Goal: Task Accomplishment & Management: Manage account settings

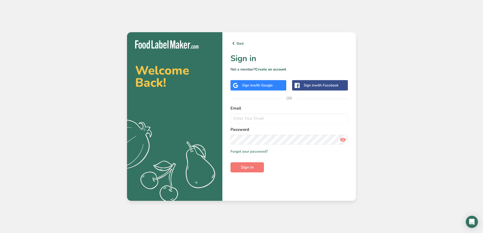
click at [264, 85] on span "with Google" at bounding box center [263, 85] width 20 height 5
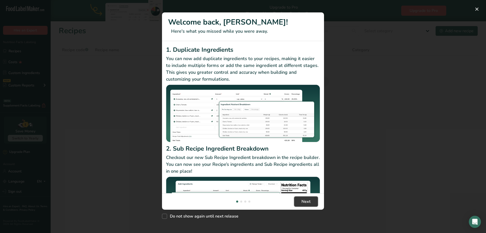
click at [309, 200] on span "Next" at bounding box center [306, 201] width 9 height 6
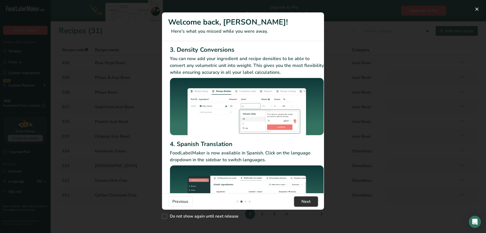
click at [312, 203] on button "Next" at bounding box center [306, 201] width 24 height 10
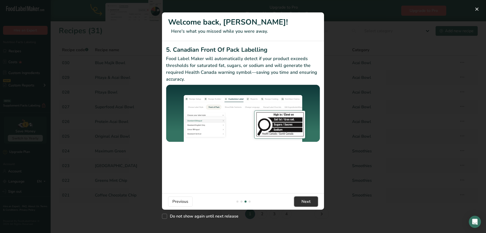
click at [312, 203] on button "Next" at bounding box center [306, 201] width 24 height 10
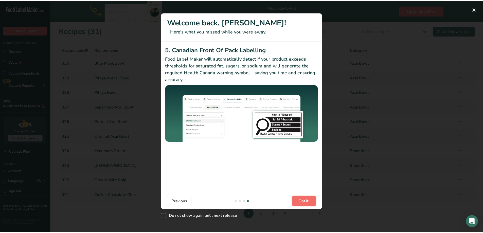
scroll to position [0, 483]
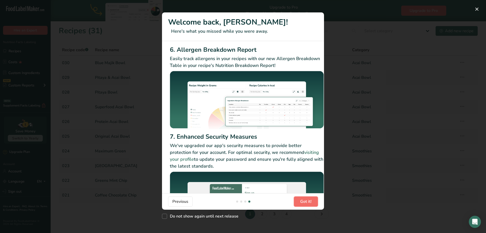
click at [312, 203] on button "Got it!" at bounding box center [306, 201] width 24 height 10
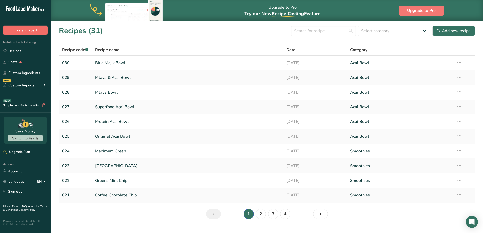
click at [38, 29] on button "Hire an Expert" at bounding box center [25, 30] width 45 height 9
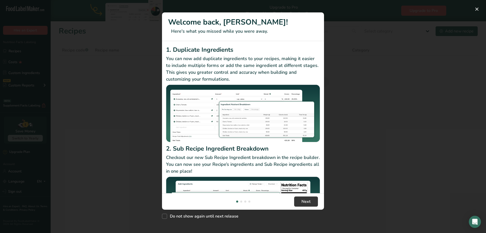
click at [163, 217] on span "New Features" at bounding box center [164, 216] width 5 height 5
click at [163, 217] on input "Do not show again until next release" at bounding box center [163, 216] width 3 height 3
checkbox input "true"
click at [298, 202] on button "Next" at bounding box center [306, 201] width 24 height 10
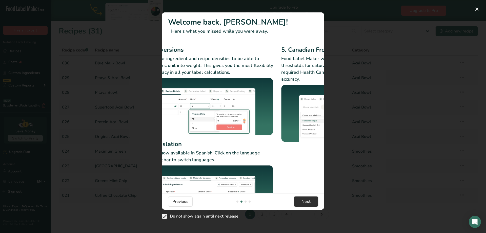
click at [298, 202] on button "Next" at bounding box center [306, 201] width 24 height 10
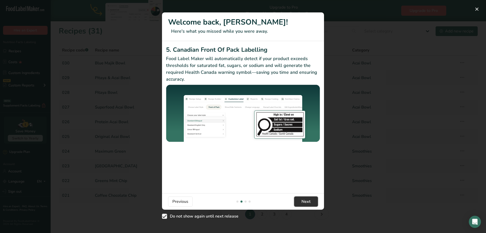
click at [298, 202] on button "Next" at bounding box center [306, 201] width 24 height 10
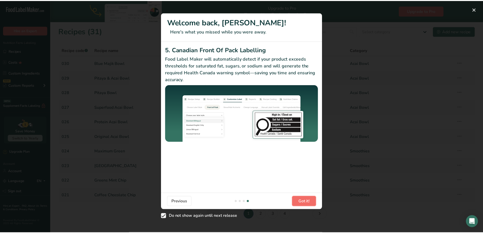
scroll to position [0, 483]
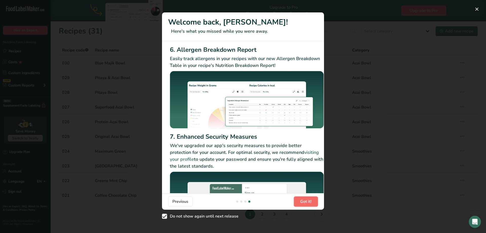
click at [298, 202] on button "Got it!" at bounding box center [306, 201] width 24 height 10
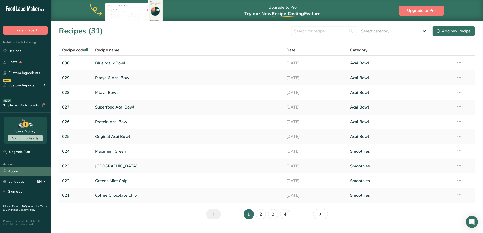
click at [21, 171] on link "Account" at bounding box center [25, 171] width 51 height 9
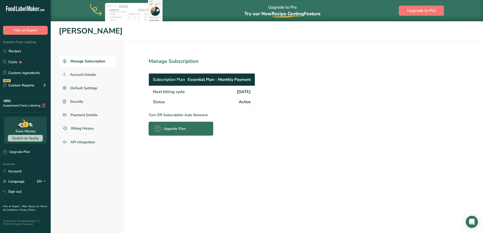
click at [179, 115] on p "Turn Off Subscription Auto Renewal" at bounding box center [212, 114] width 129 height 5
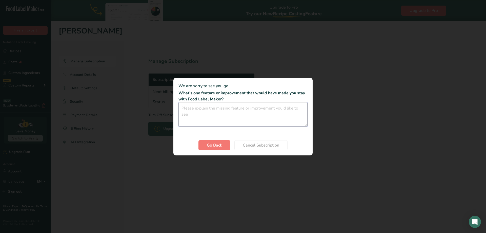
click at [245, 118] on textarea "Cancel subscription modal" at bounding box center [243, 114] width 129 height 24
type textarea "finished making necessary labels"
click at [247, 148] on button "Cancel Subscription" at bounding box center [261, 145] width 53 height 10
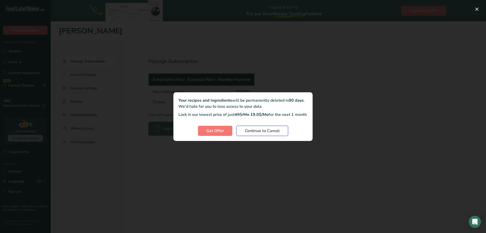
click at [270, 134] on span "Continue to Cancel" at bounding box center [262, 131] width 35 height 6
